Goal: Navigation & Orientation: Find specific page/section

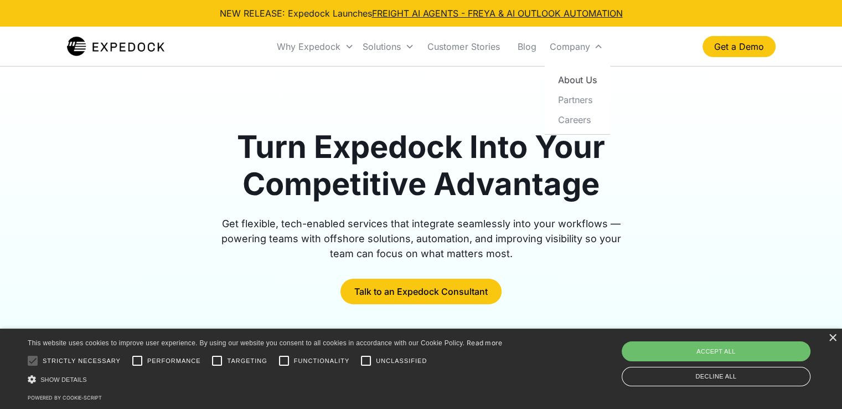
click at [583, 77] on link "About Us" at bounding box center [577, 80] width 56 height 20
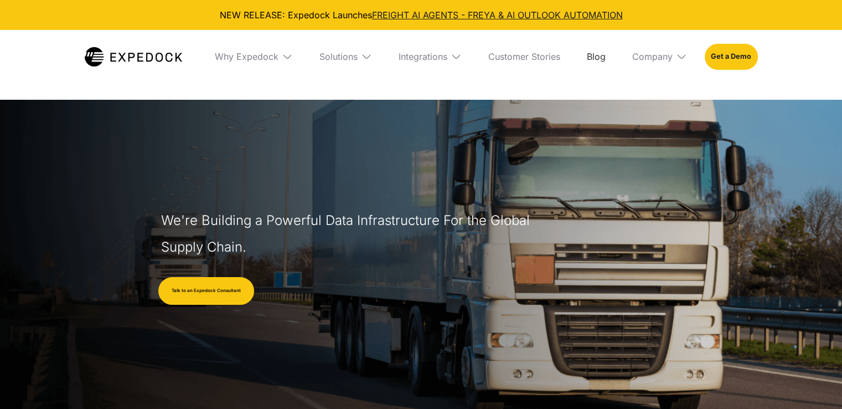
scroll to position [166, 0]
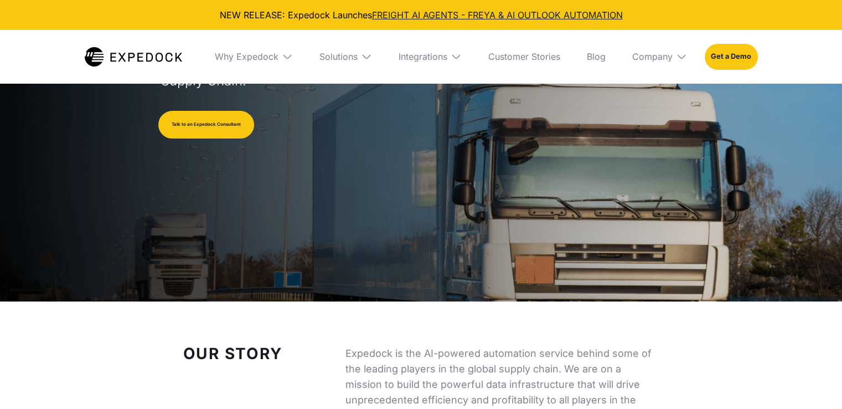
select select
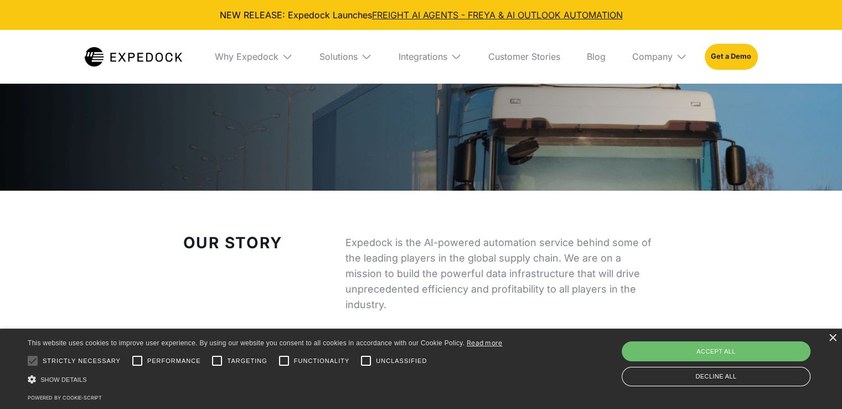
scroll to position [387, 0]
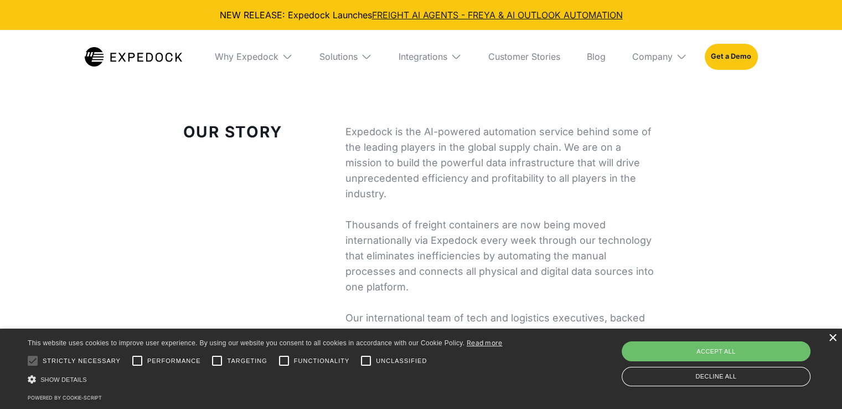
click at [831, 337] on div "×" at bounding box center [832, 338] width 8 height 8
